Goal: Navigation & Orientation: Find specific page/section

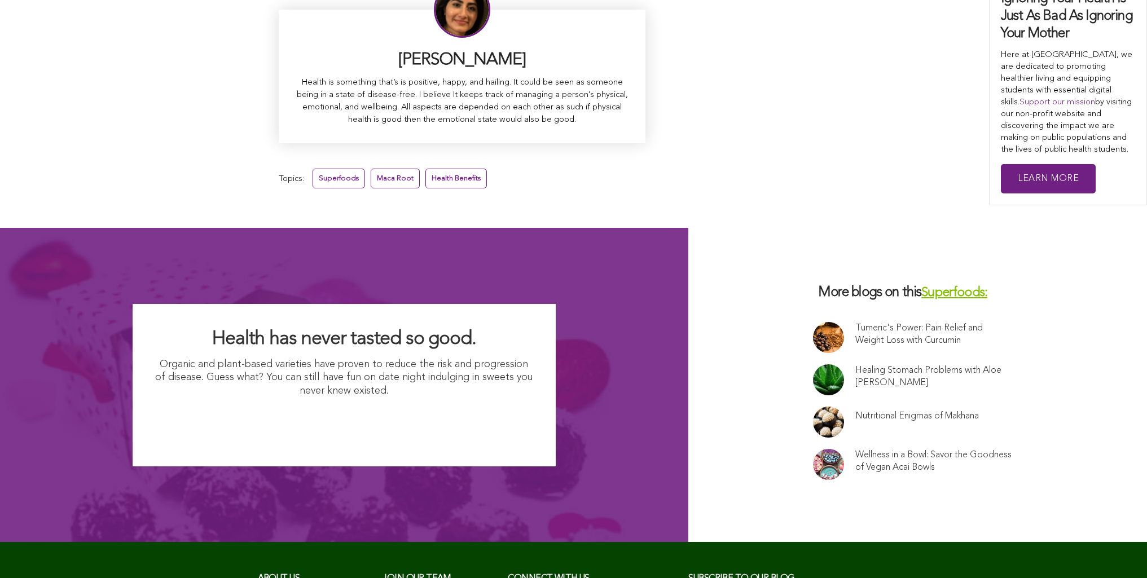
scroll to position [7042, 0]
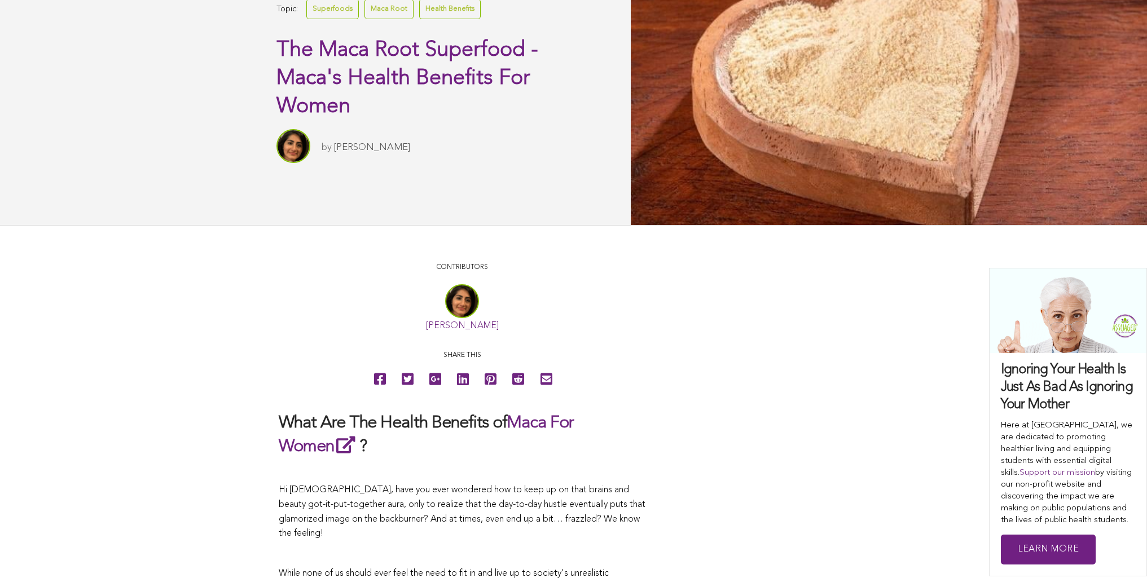
scroll to position [0, 0]
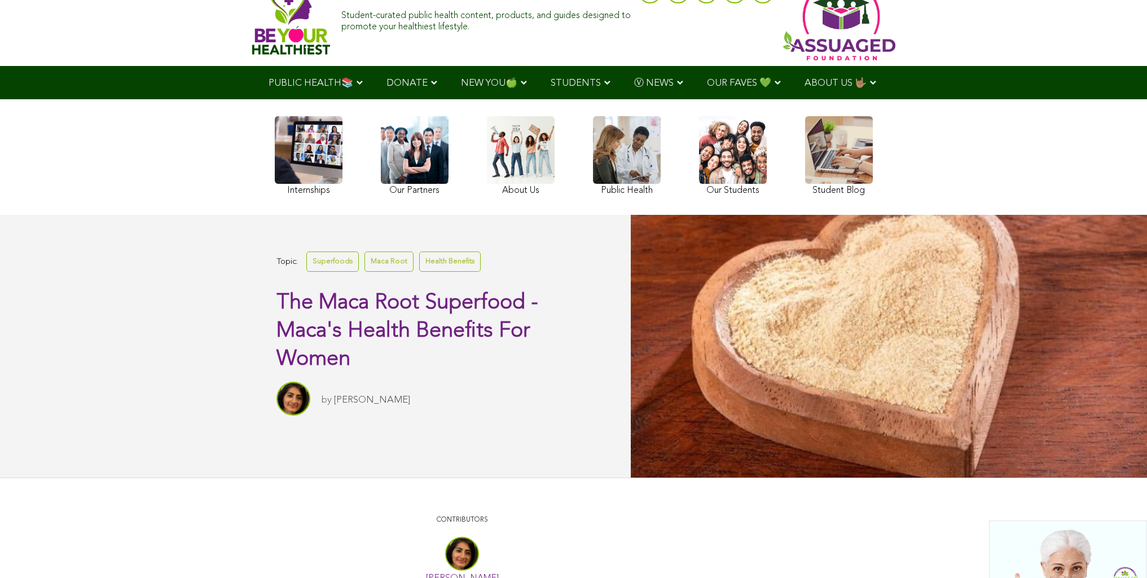
click at [699, 187] on link at bounding box center [733, 157] width 68 height 82
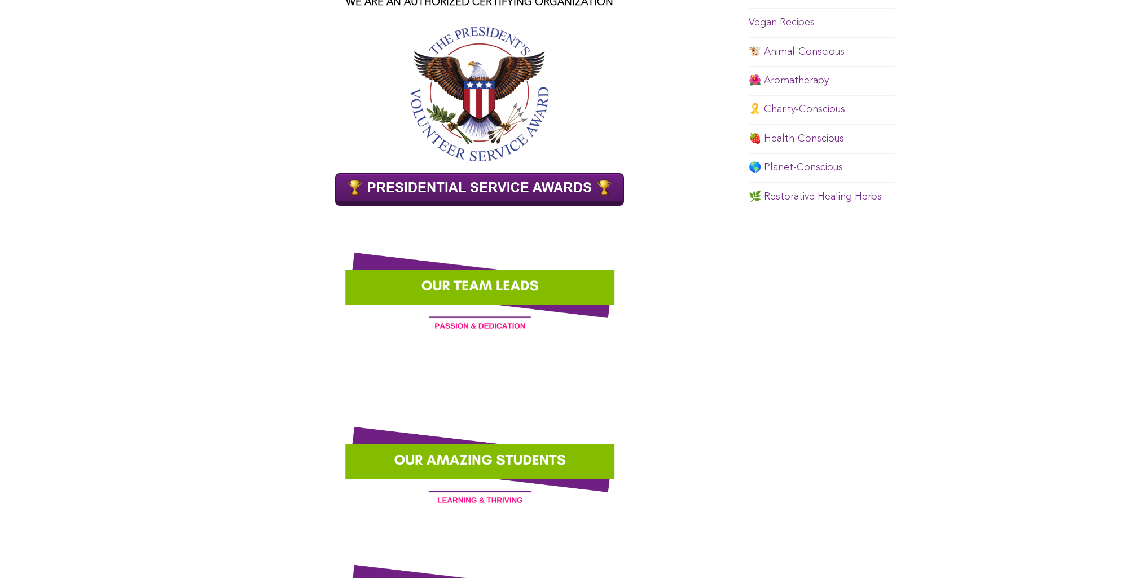
scroll to position [700, 0]
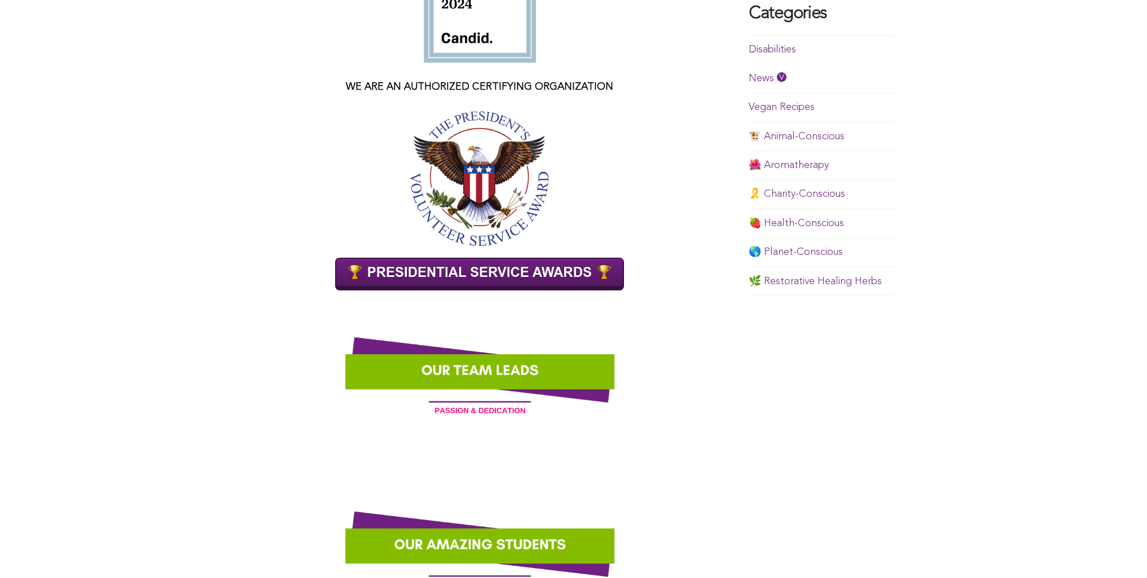
click at [749, 55] on link "Disabilities" at bounding box center [772, 50] width 47 height 10
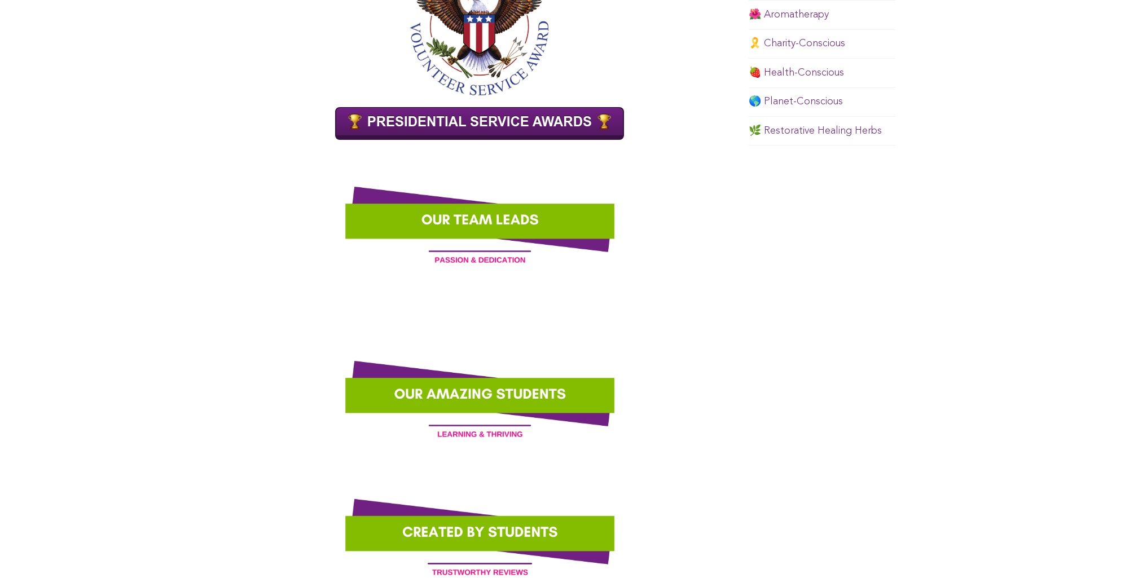
scroll to position [764, 0]
